Goal: Consume media (video, audio)

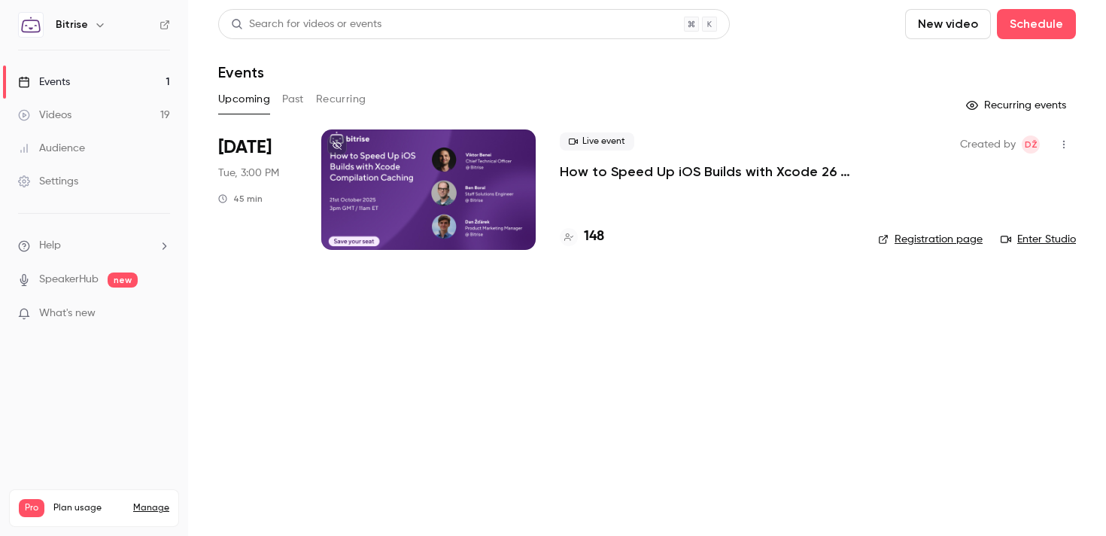
click at [93, 116] on link "Videos 19" at bounding box center [94, 115] width 188 height 33
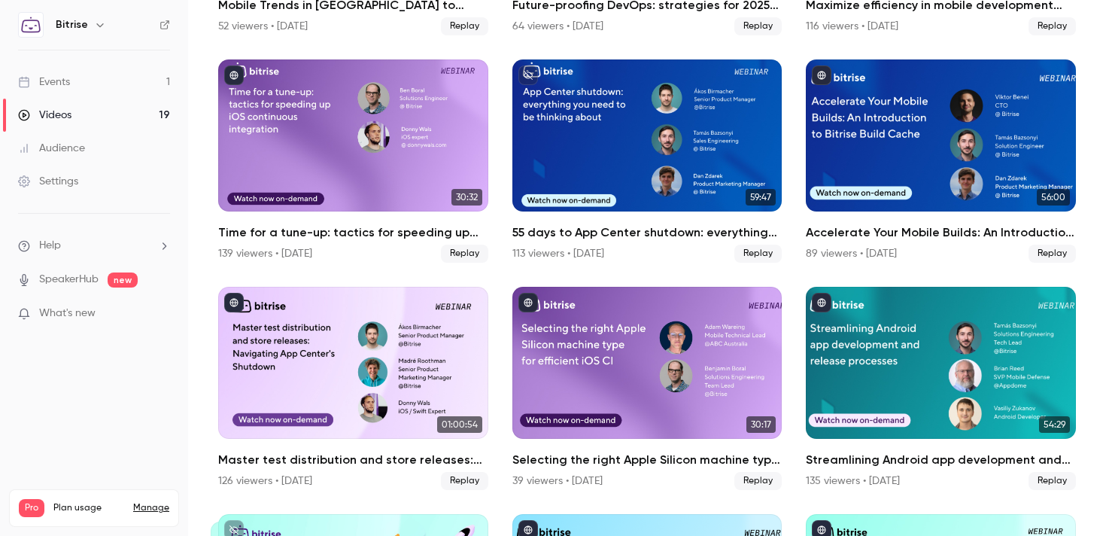
scroll to position [749, 0]
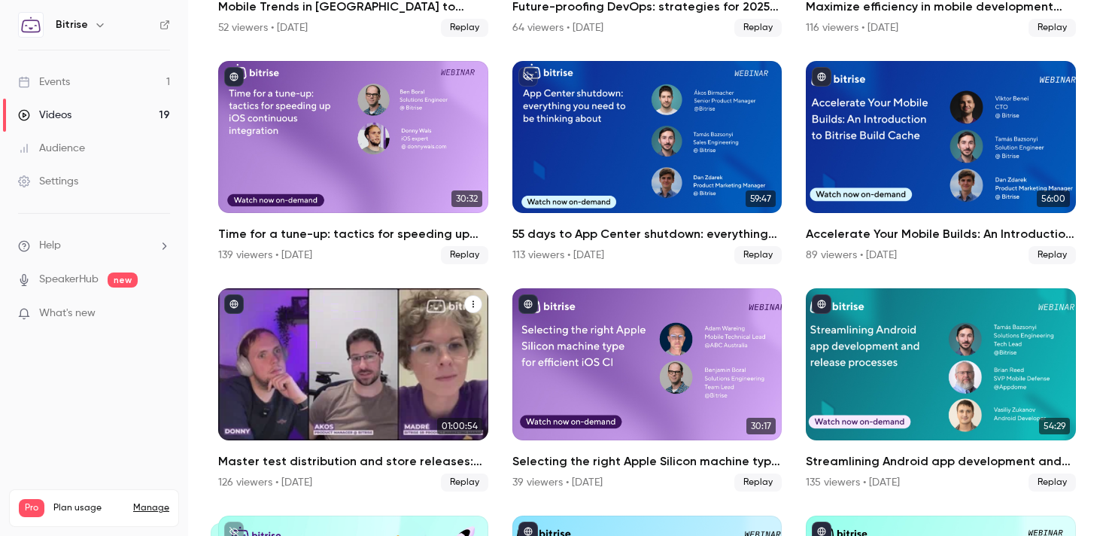
click at [368, 306] on div "Master test distribution and store releases: Navigating App Center's shutdown" at bounding box center [353, 364] width 270 height 152
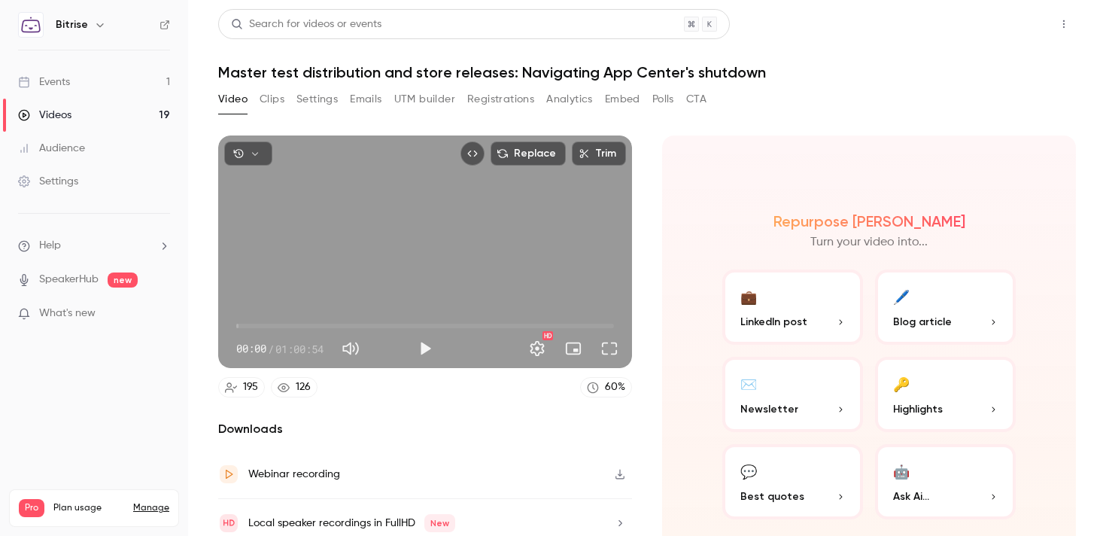
click at [1007, 27] on button "Share" at bounding box center [1010, 24] width 59 height 30
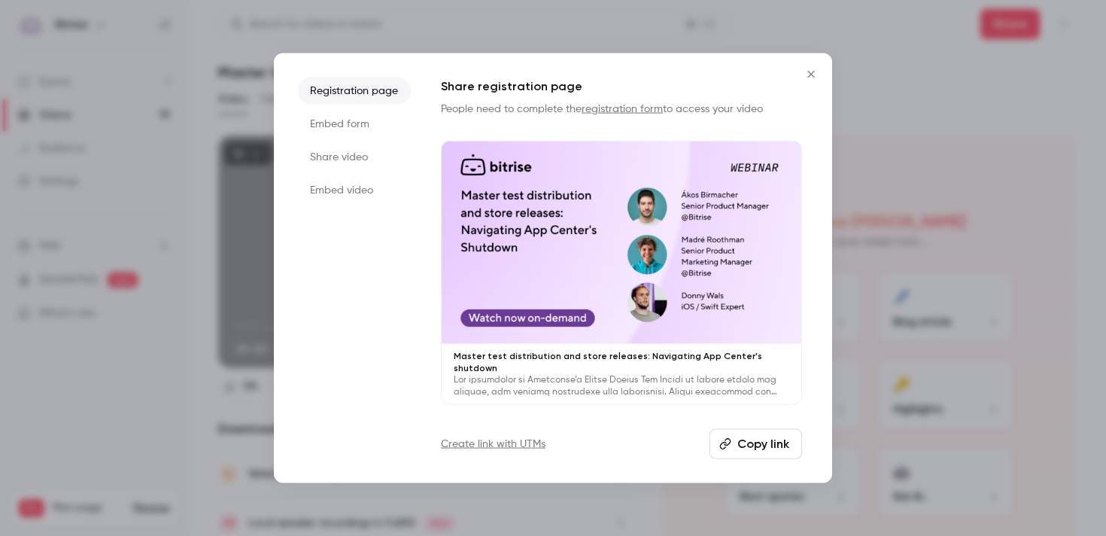
click at [573, 251] on div at bounding box center [622, 242] width 360 height 202
